Goal: Browse casually

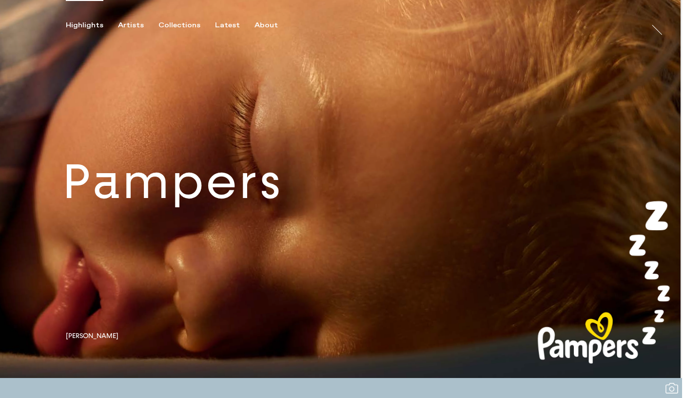
click at [95, 187] on link at bounding box center [341, 189] width 682 height 378
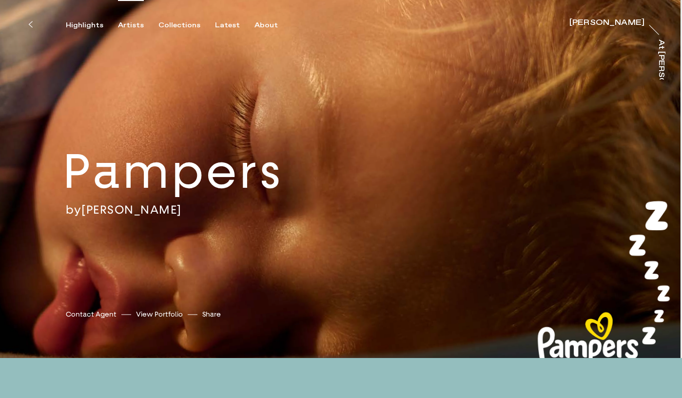
click at [124, 27] on div "Artists" at bounding box center [131, 25] width 26 height 9
click at [131, 23] on div "Artists" at bounding box center [131, 25] width 26 height 9
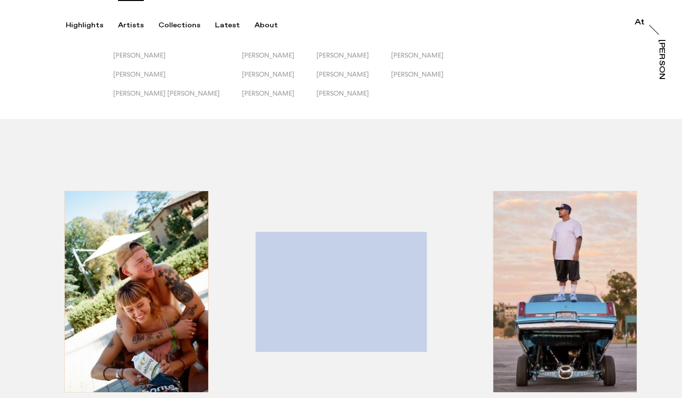
drag, startPoint x: 681, startPoint y: 24, endPoint x: 641, endPoint y: 22, distance: 41.0
click at [680, 26] on div "Highlights Artists Collections Latest About At At [PERSON_NAME]" at bounding box center [342, 15] width 685 height 30
click at [391, 72] on span "[PERSON_NAME]" at bounding box center [417, 74] width 53 height 8
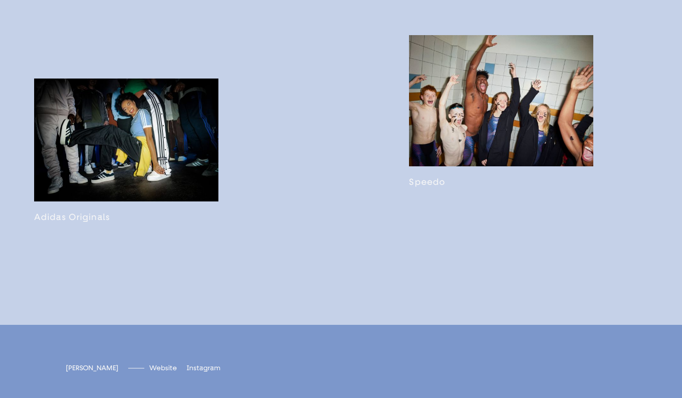
scroll to position [1991, 0]
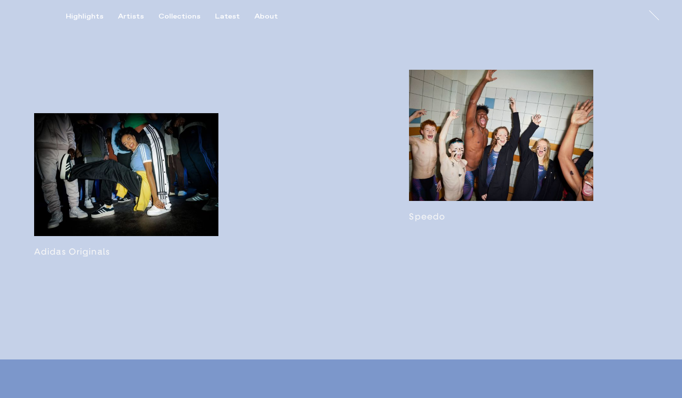
click at [478, 181] on link at bounding box center [501, 146] width 184 height 153
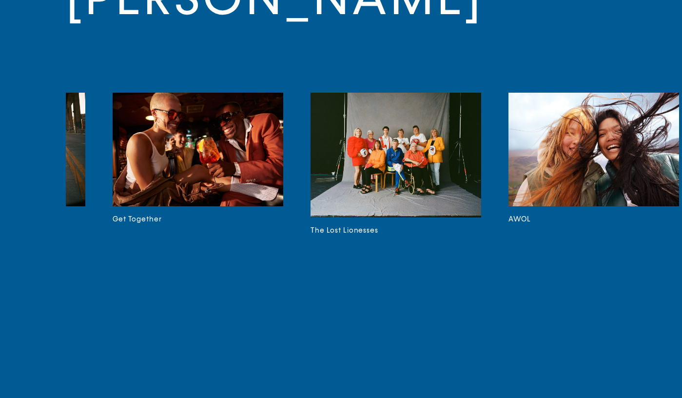
scroll to position [0, 5499]
drag, startPoint x: 181, startPoint y: 120, endPoint x: 169, endPoint y: 120, distance: 11.7
click at [181, 120] on img at bounding box center [198, 150] width 171 height 114
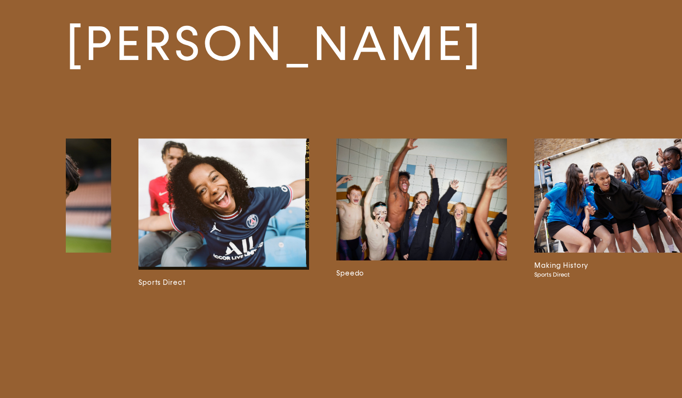
scroll to position [0, 4609]
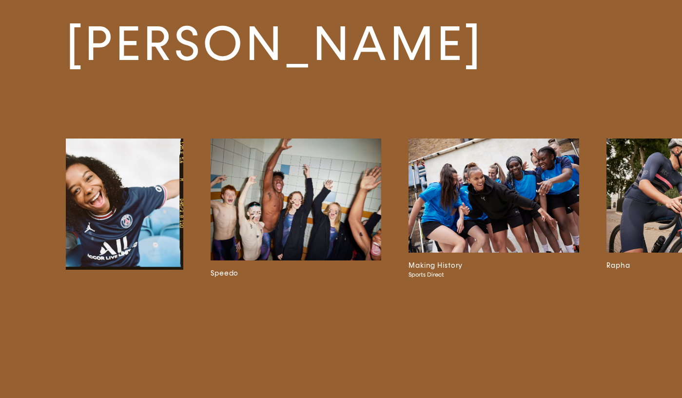
click at [353, 230] on img at bounding box center [296, 200] width 171 height 122
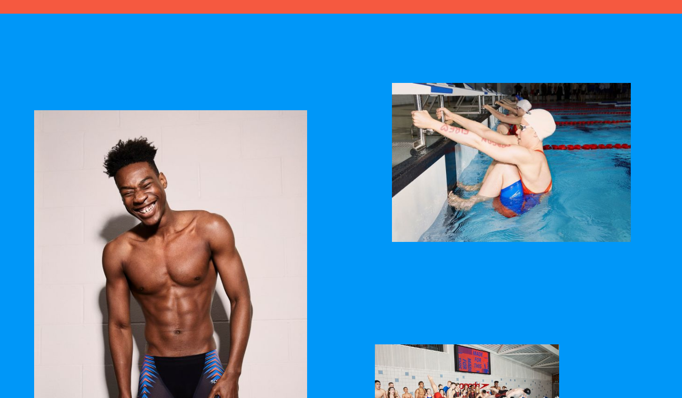
scroll to position [1518, 0]
